Goal: Navigation & Orientation: Find specific page/section

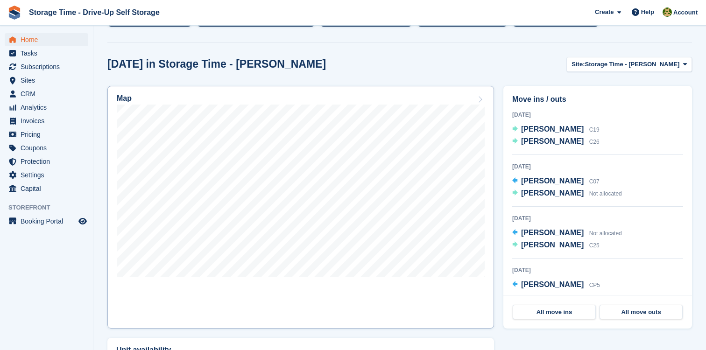
scroll to position [203, 0]
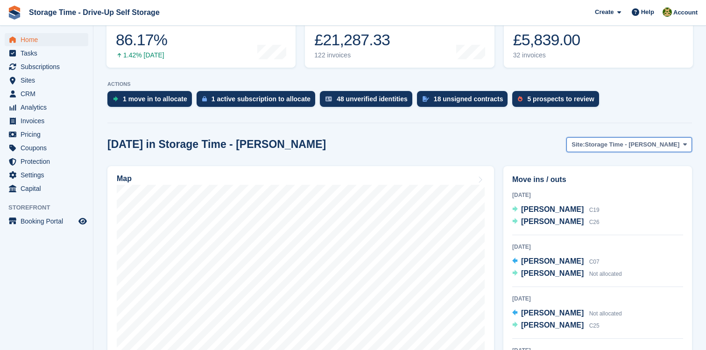
click at [662, 149] on span "Storage Time - Sharston" at bounding box center [632, 144] width 95 height 9
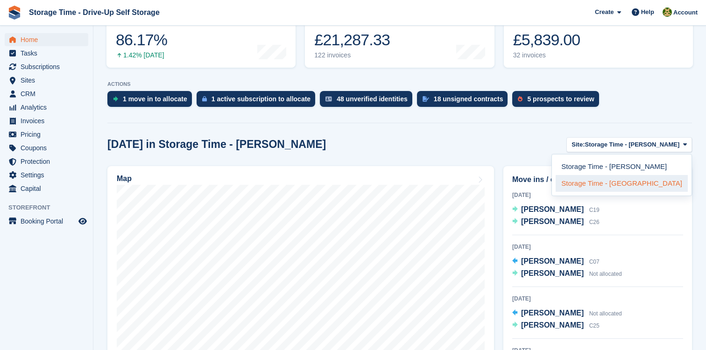
click at [649, 179] on link "Storage Time - [GEOGRAPHIC_DATA]" at bounding box center [622, 183] width 132 height 17
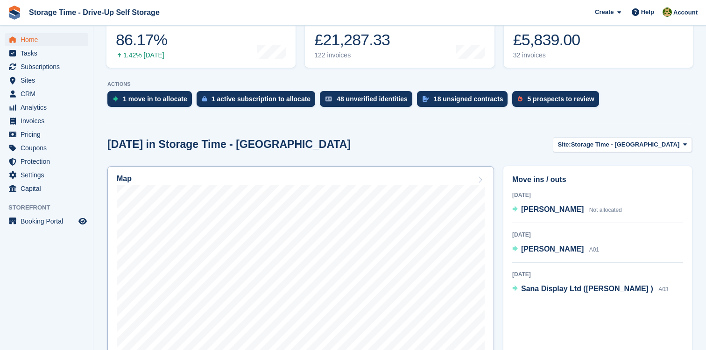
click at [400, 183] on div "Map" at bounding box center [301, 180] width 368 height 10
